Goal: Transaction & Acquisition: Register for event/course

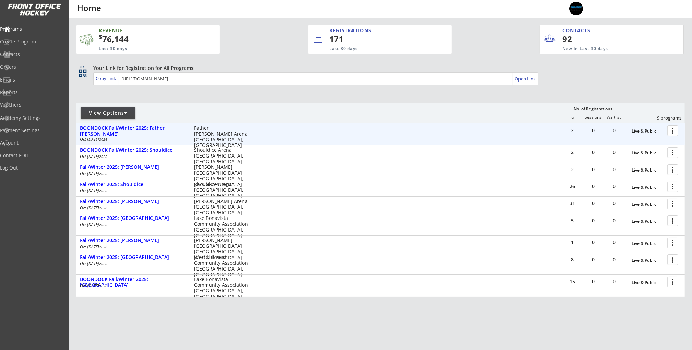
click at [675, 129] on div at bounding box center [674, 130] width 12 height 12
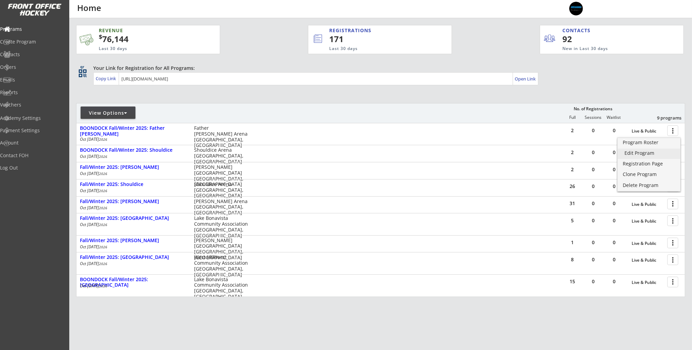
click at [653, 157] on link "Edit Program" at bounding box center [648, 154] width 63 height 10
click at [130, 115] on div "View Options" at bounding box center [108, 113] width 55 height 7
select select ""Upcoming Programs""
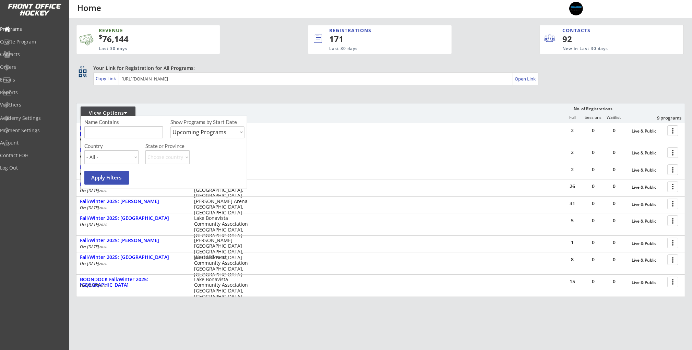
click at [193, 135] on select "Upcoming Programs Past Programs Specific Date Range" at bounding box center [207, 132] width 74 height 12
select select ""Past Programs""
click at [170, 126] on select "Upcoming Programs Past Programs Specific Date Range" at bounding box center [207, 132] width 74 height 12
click at [105, 181] on button "Apply Filters" at bounding box center [106, 178] width 45 height 14
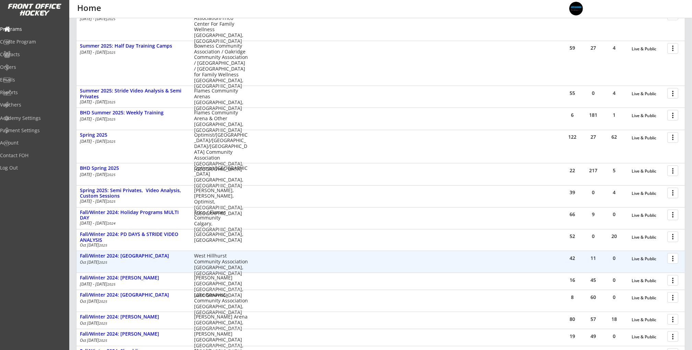
scroll to position [291, 0]
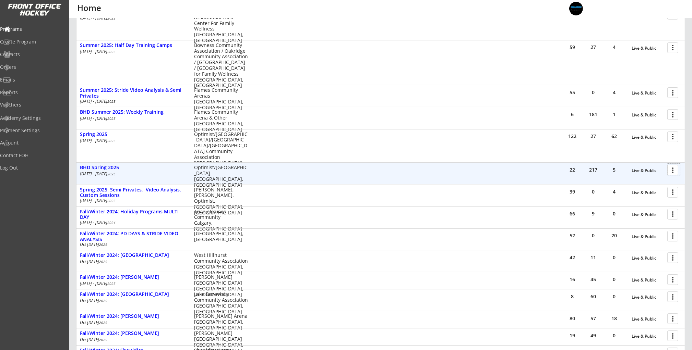
click at [671, 174] on div at bounding box center [674, 170] width 12 height 12
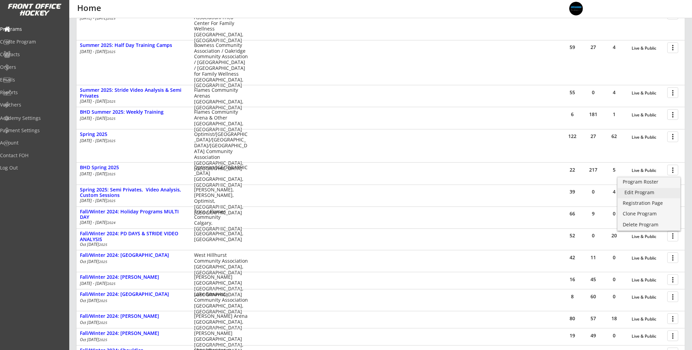
click at [639, 188] on link "Edit Program" at bounding box center [648, 193] width 63 height 10
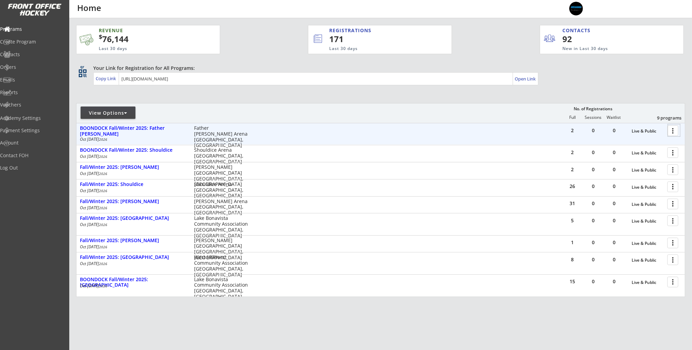
click at [674, 132] on div at bounding box center [674, 130] width 12 height 12
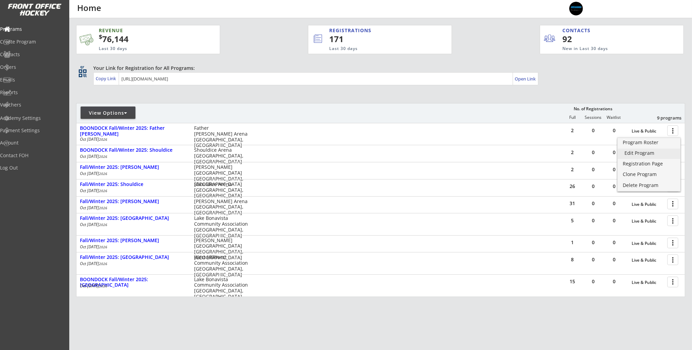
click at [638, 151] on div "Edit Program" at bounding box center [648, 153] width 49 height 5
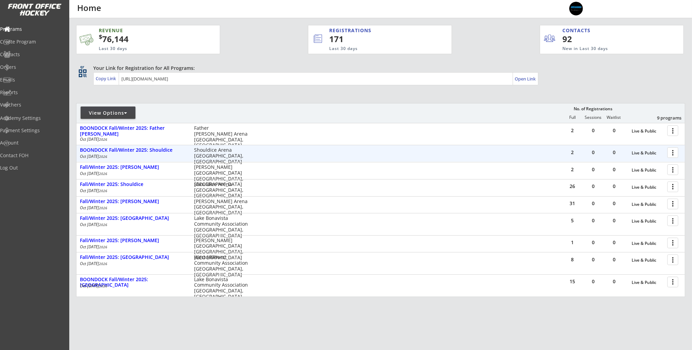
click at [676, 153] on div at bounding box center [674, 152] width 12 height 12
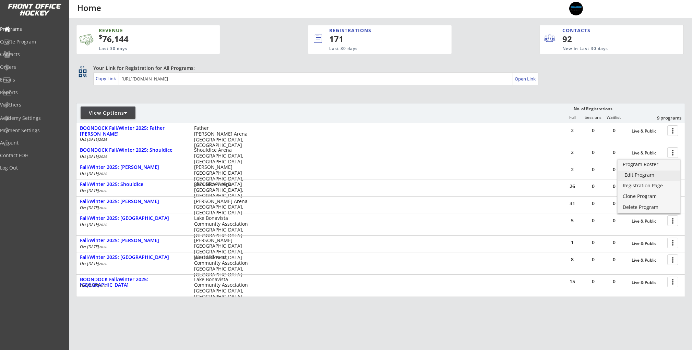
click at [641, 178] on link "Edit Program" at bounding box center [648, 176] width 63 height 10
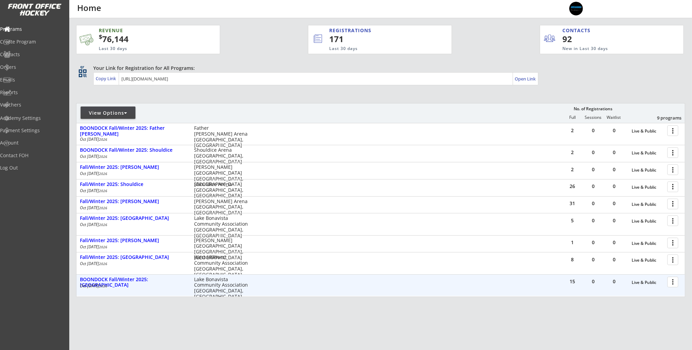
click at [671, 284] on div at bounding box center [674, 282] width 12 height 12
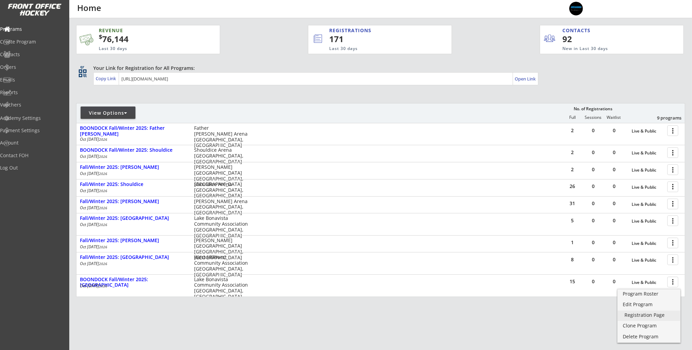
click at [644, 314] on div "Registration Page" at bounding box center [648, 315] width 49 height 5
click at [649, 308] on link "Edit Program" at bounding box center [648, 305] width 63 height 10
click at [26, 69] on div "Orders" at bounding box center [33, 67] width 62 height 5
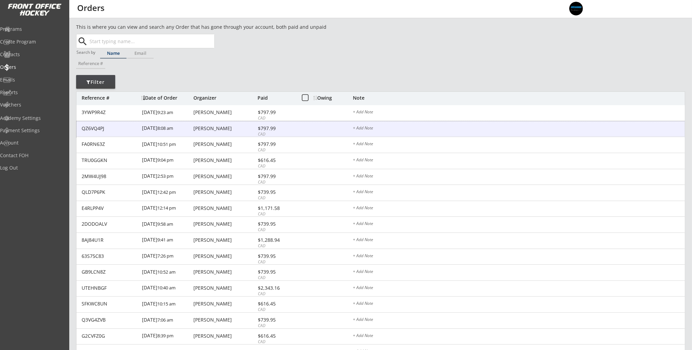
click at [215, 129] on div "[PERSON_NAME]" at bounding box center [224, 128] width 62 height 5
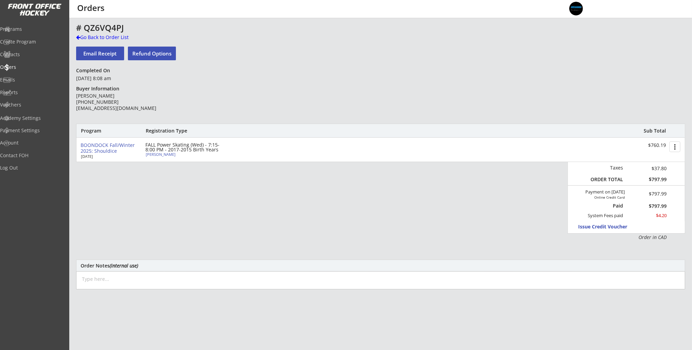
click at [164, 157] on div "BOONDOCK Fall/Winter 2025: Shouldice [DATE] FALL Power Skating (Wed) - 7:15-8:0…" at bounding box center [380, 150] width 608 height 24
click at [169, 155] on div "[PERSON_NAME]" at bounding box center [184, 155] width 76 height 4
select select ""Forward""
select select ""Youth M""
type input "[DEMOGRAPHIC_DATA]"
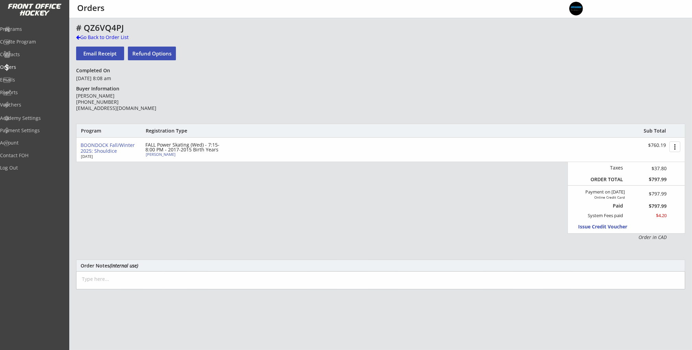
type input "Raiders Hockey Club"
type input "U11"
type input "Division 1"
select select ""Raiders Hockey Club""
select select ""U11""
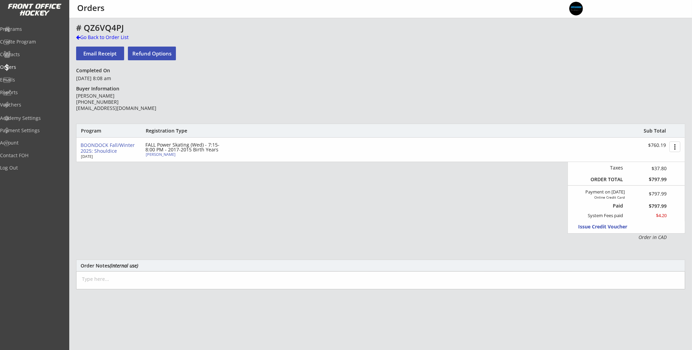
select select ""Division 1""
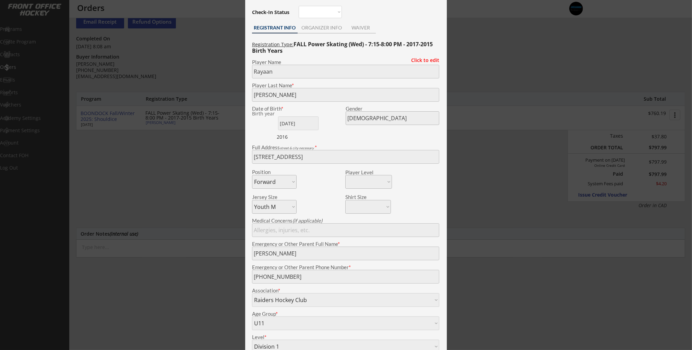
scroll to position [26, 0]
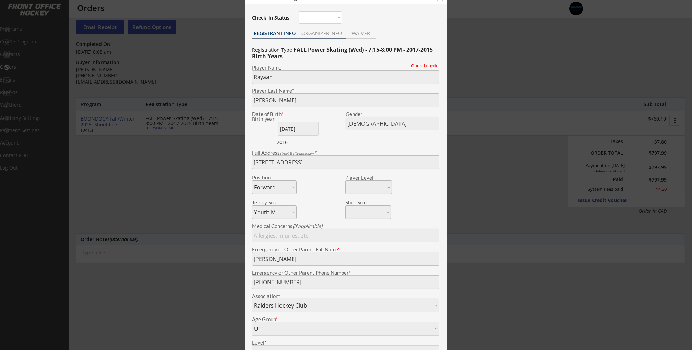
click at [328, 37] on div "ORGANIZER INFO" at bounding box center [322, 34] width 48 height 10
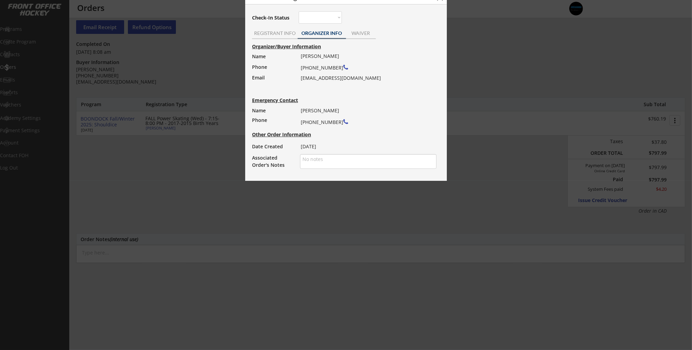
click at [324, 80] on div "[PERSON_NAME] [PHONE_NUMBER] [EMAIL_ADDRESS][DOMAIN_NAME]" at bounding box center [366, 67] width 131 height 32
copy div "[EMAIL_ADDRESS][DOMAIN_NAME]"
